Goal: Find specific page/section: Find specific page/section

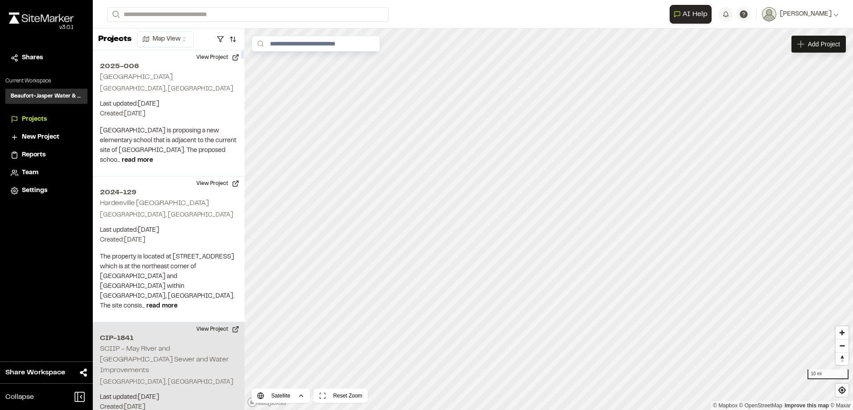
click at [162, 346] on h2 "SCIIP - May River and [GEOGRAPHIC_DATA] Sewer and Water Improvements" at bounding box center [164, 360] width 129 height 28
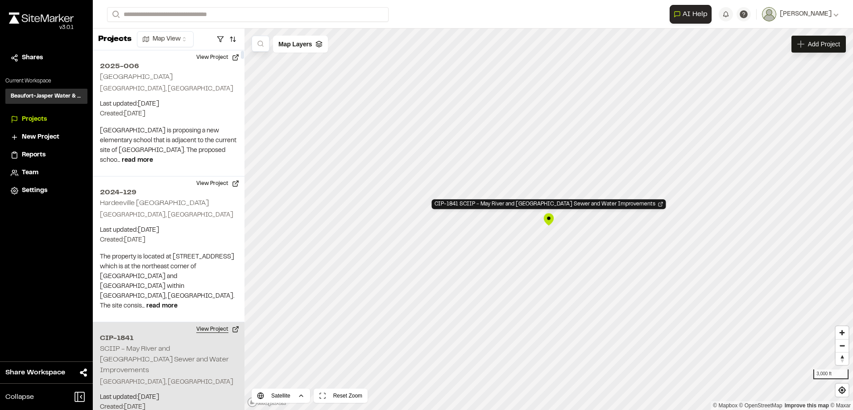
click at [215, 322] on button "View Project" at bounding box center [218, 329] width 54 height 14
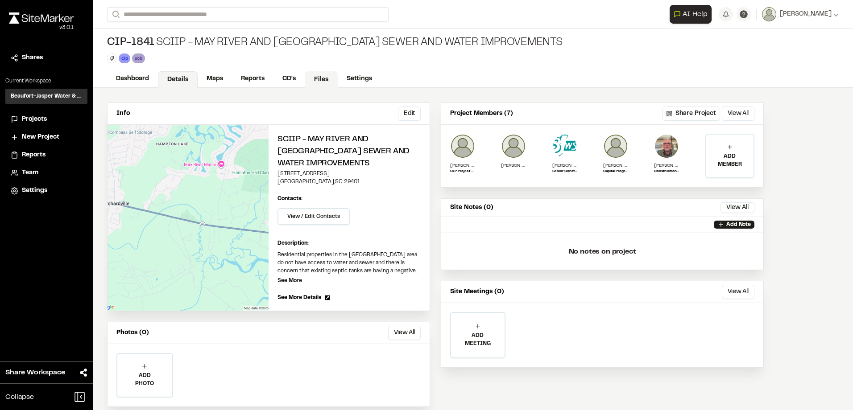
click at [326, 74] on link "Files" at bounding box center [321, 79] width 33 height 17
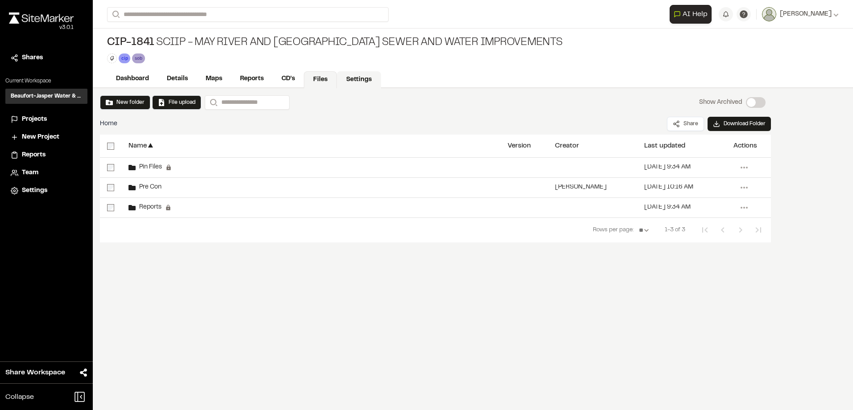
click at [359, 74] on link "Settings" at bounding box center [359, 79] width 44 height 17
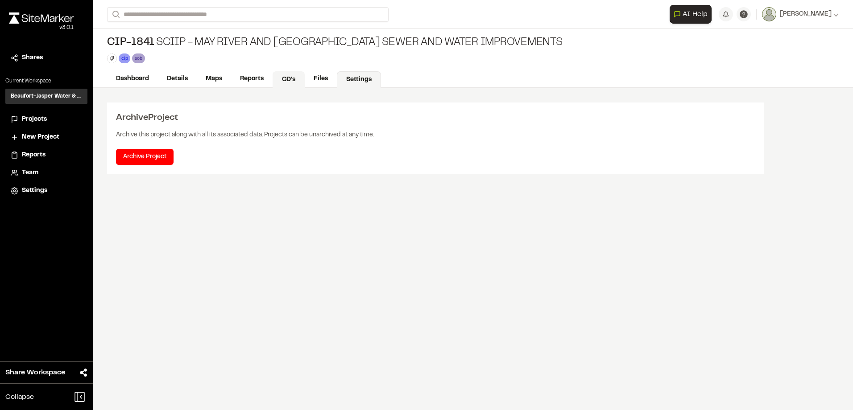
click at [285, 75] on link "CD's" at bounding box center [288, 79] width 32 height 17
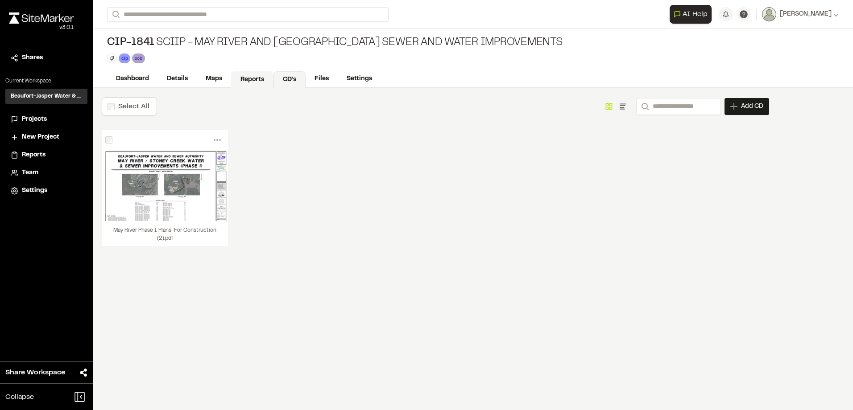
click at [256, 77] on link "Reports" at bounding box center [252, 79] width 42 height 17
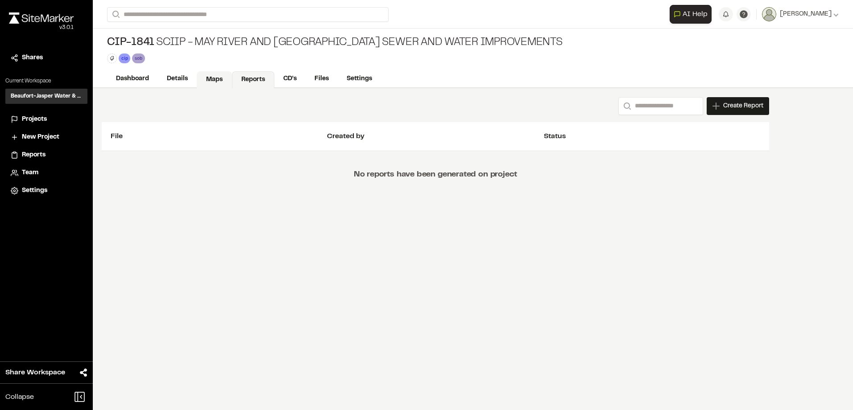
click at [207, 74] on link "Maps" at bounding box center [214, 79] width 35 height 17
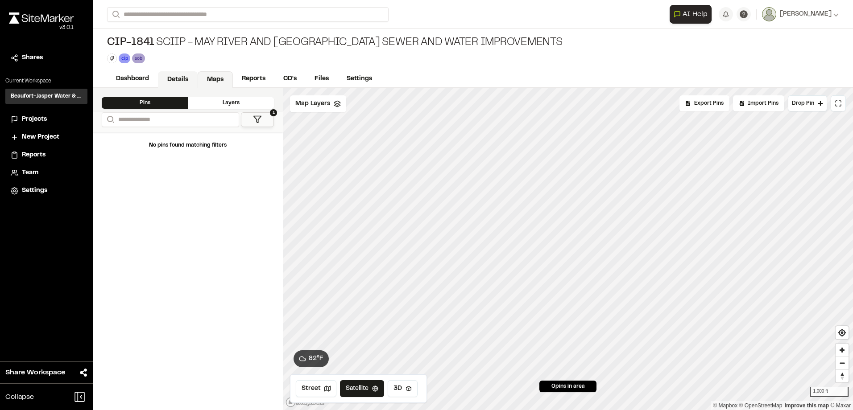
click at [176, 75] on link "Details" at bounding box center [178, 79] width 40 height 17
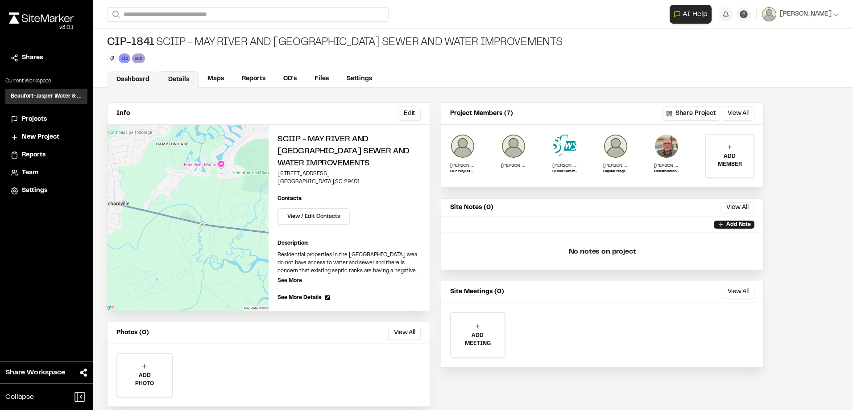
click at [132, 78] on link "Dashboard" at bounding box center [133, 79] width 52 height 17
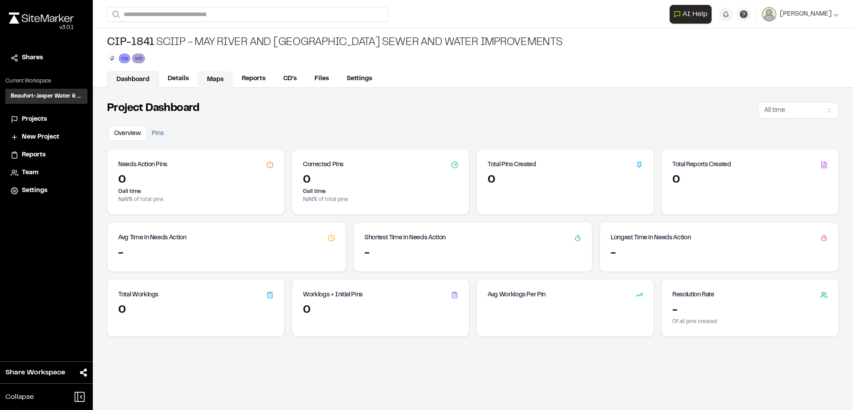
click at [219, 77] on link "Maps" at bounding box center [215, 79] width 35 height 17
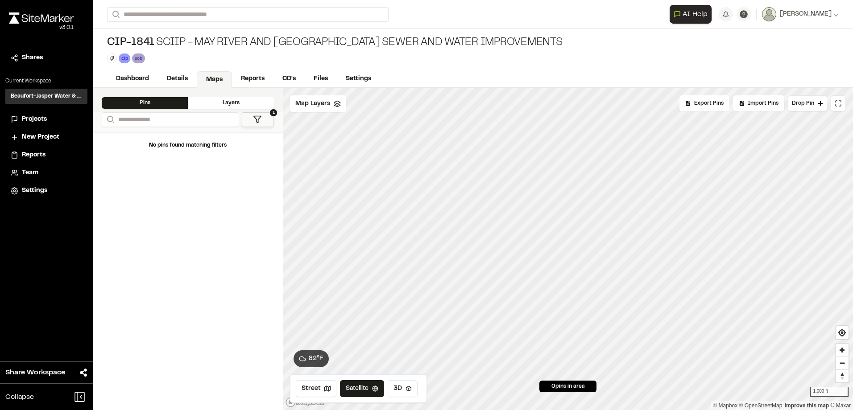
click at [237, 100] on div "Layers" at bounding box center [231, 103] width 86 height 12
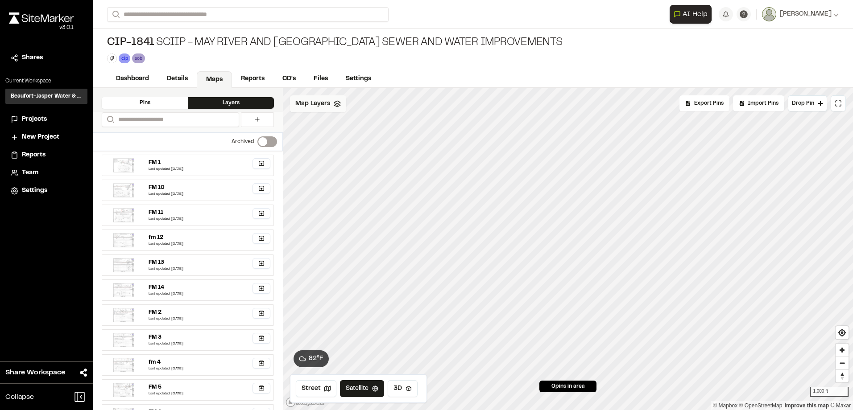
click at [314, 107] on span "Map Layers" at bounding box center [312, 104] width 35 height 10
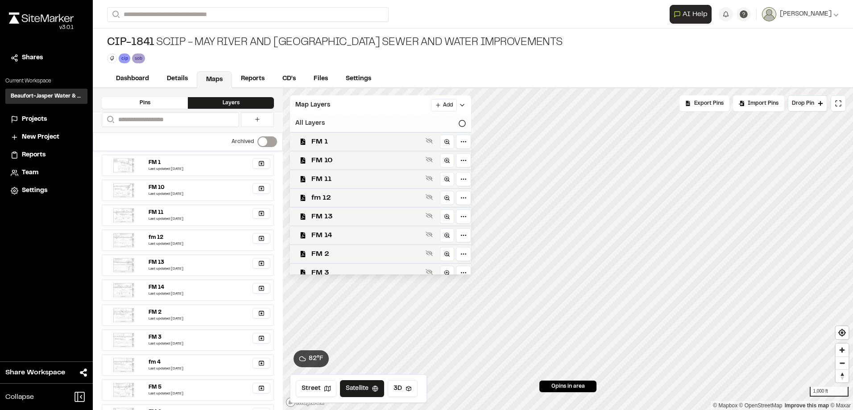
click at [458, 124] on icon at bounding box center [461, 123] width 7 height 7
